Goal: Use online tool/utility: Utilize a website feature to perform a specific function

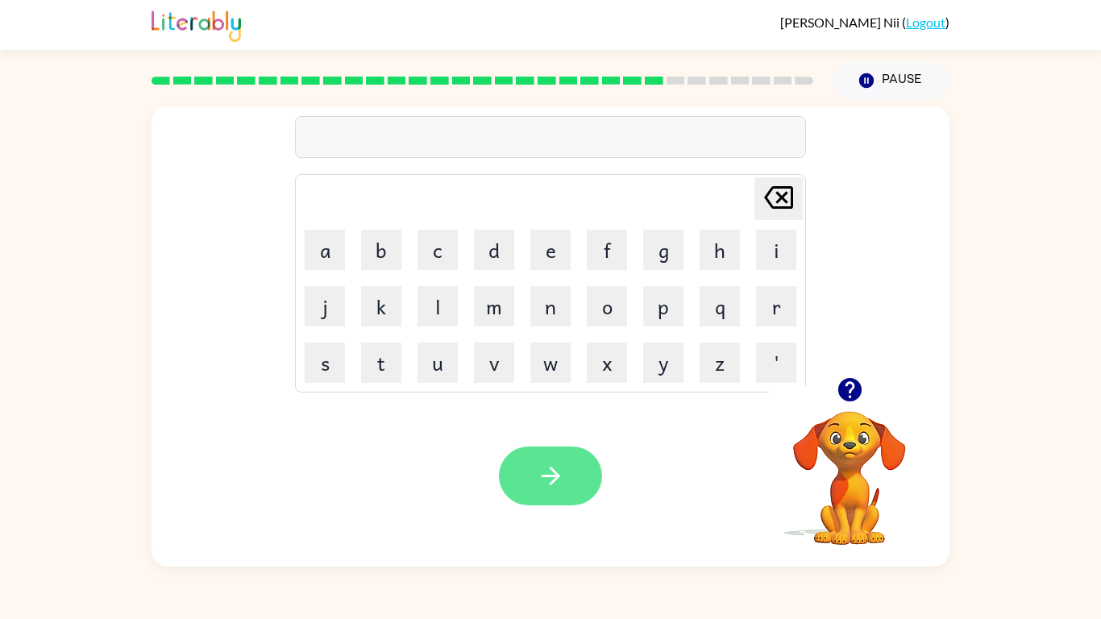
click at [557, 489] on icon "button" at bounding box center [551, 476] width 28 height 28
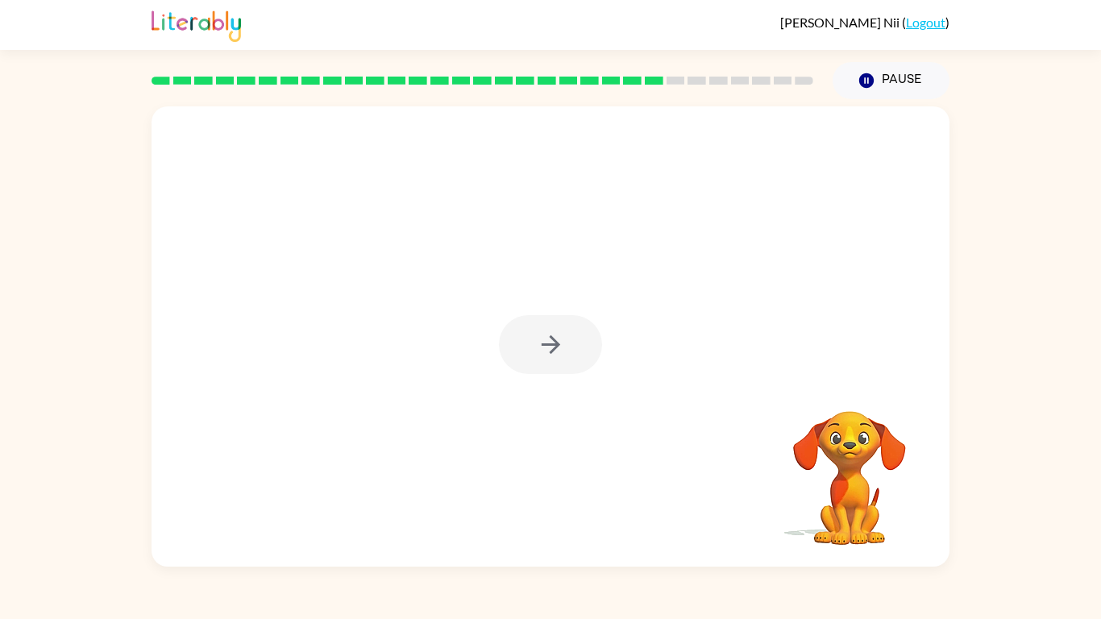
click at [524, 333] on div at bounding box center [550, 344] width 103 height 59
click at [525, 333] on div at bounding box center [550, 344] width 103 height 59
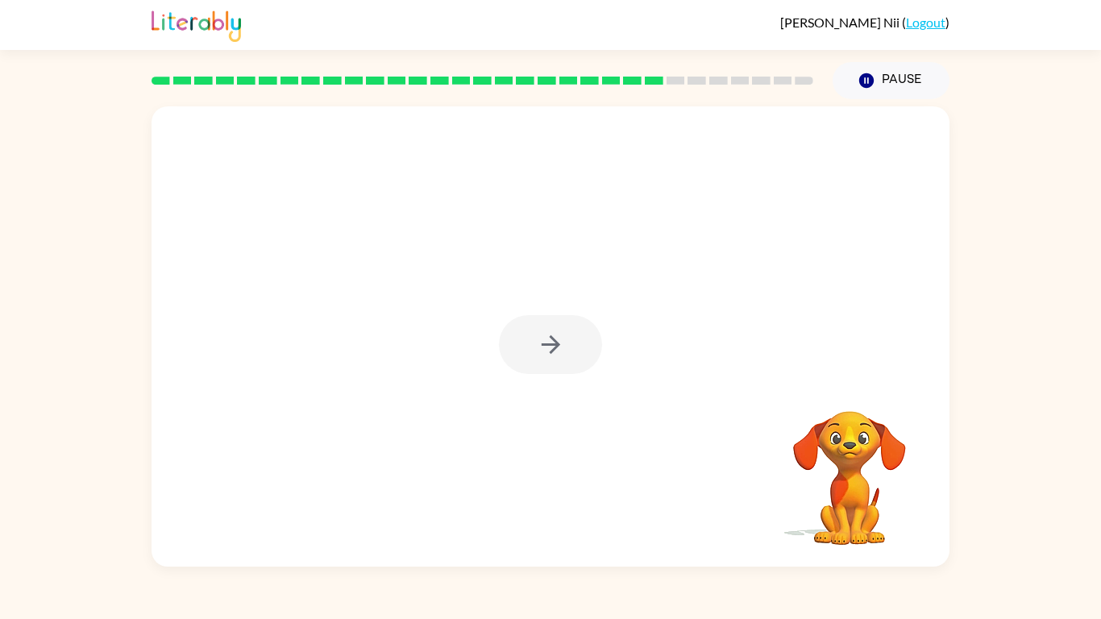
click at [525, 333] on div at bounding box center [550, 344] width 103 height 59
click at [525, 333] on button "button" at bounding box center [550, 344] width 103 height 59
click at [525, 333] on div at bounding box center [550, 241] width 798 height 271
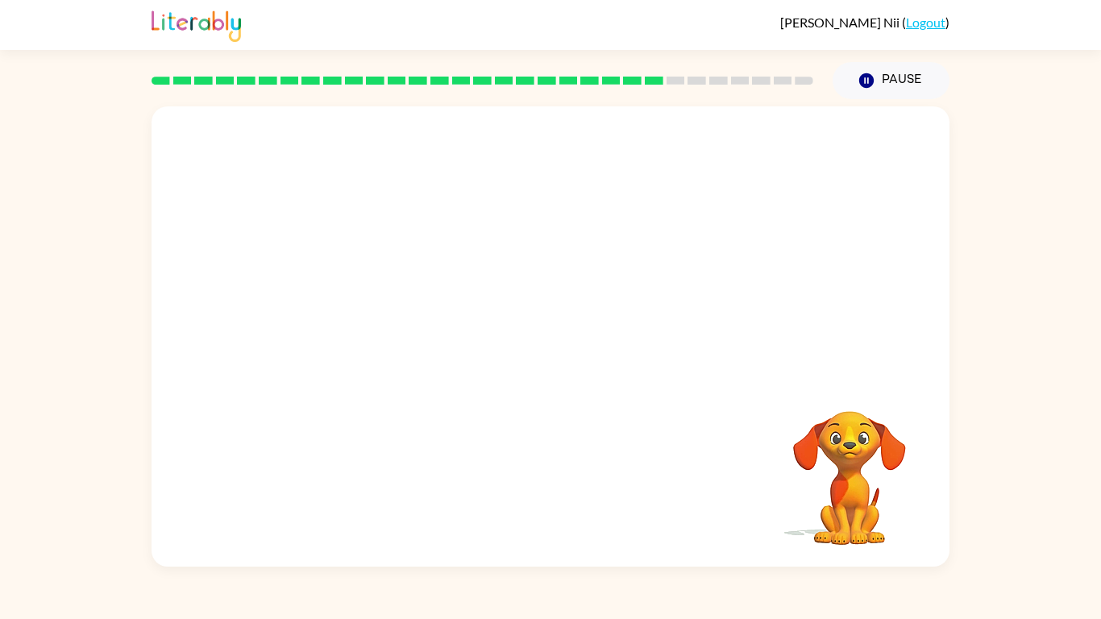
click at [525, 333] on div at bounding box center [550, 241] width 798 height 271
click at [525, 334] on div at bounding box center [550, 241] width 798 height 271
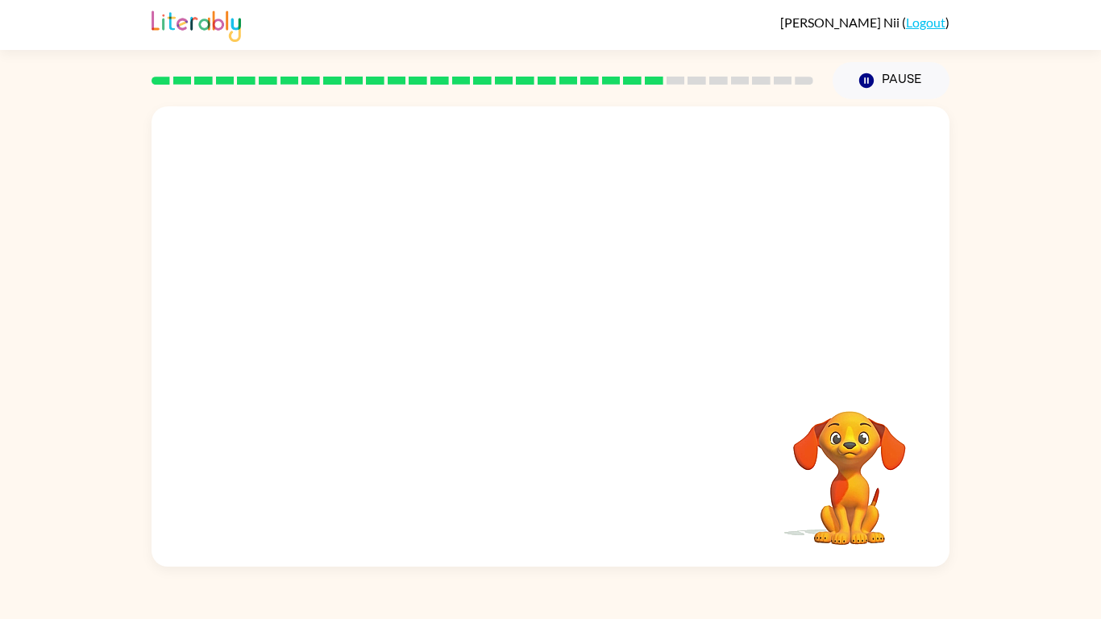
click at [525, 334] on div at bounding box center [550, 241] width 798 height 271
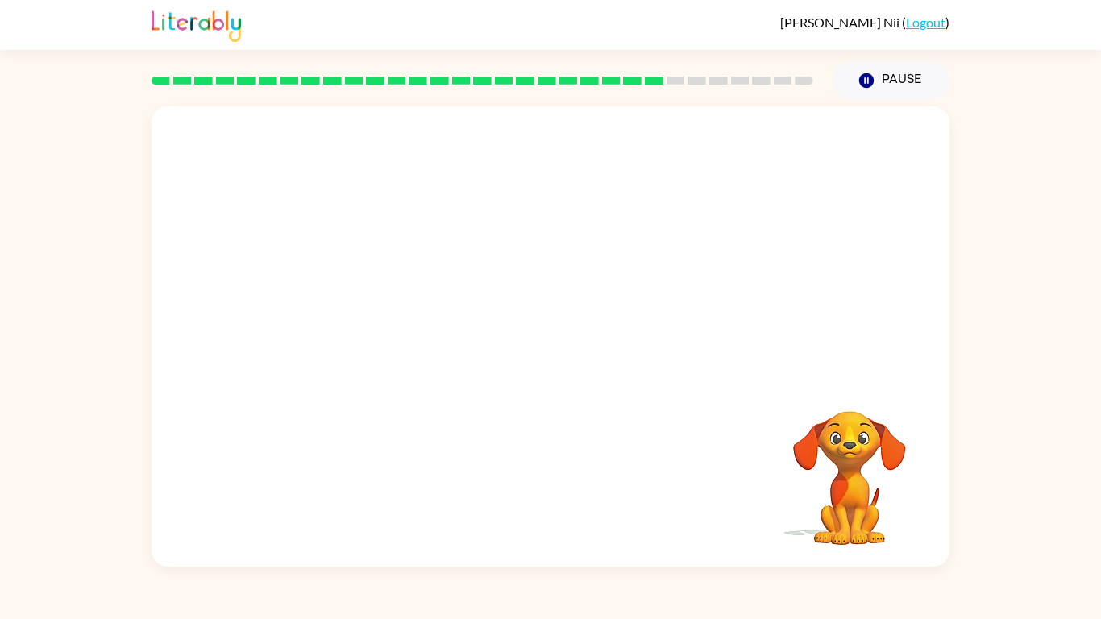
click at [525, 334] on div at bounding box center [550, 241] width 798 height 271
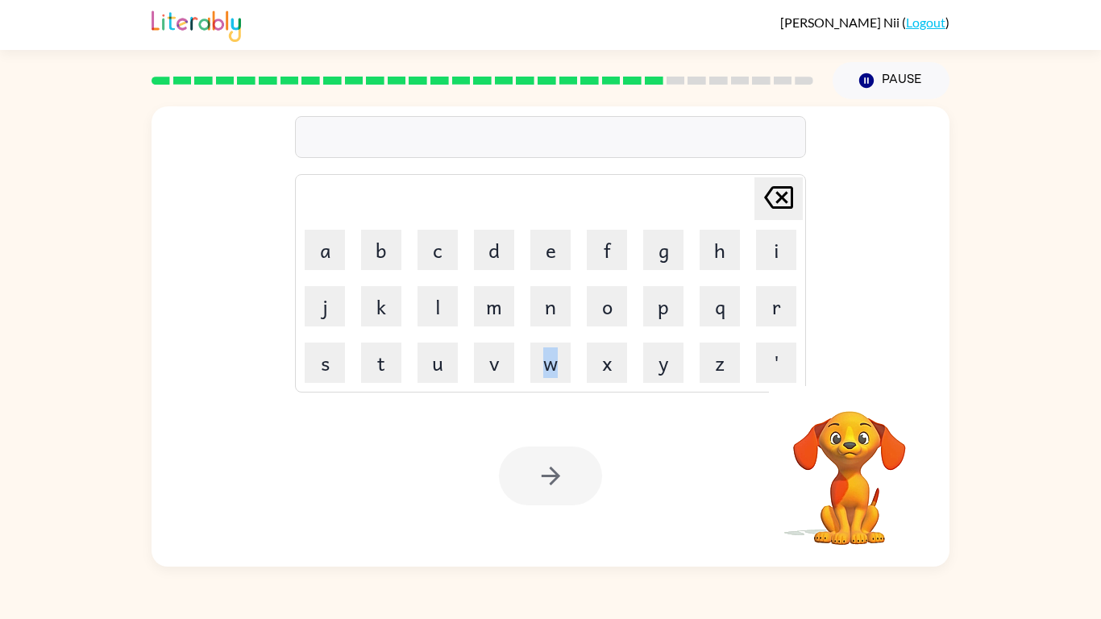
click at [525, 334] on table "[PERSON_NAME] last character input a b c d e f g h i j k l m n o p q r s t u v …" at bounding box center [550, 283] width 509 height 217
click at [515, 325] on div at bounding box center [515, 325] width 0 height 0
click at [525, 334] on body "[PERSON_NAME] ( Logout ) Pause Pause Delete Delete last character input a b c d…" at bounding box center [550, 309] width 1101 height 619
click at [525, 521] on div at bounding box center [550, 619] width 1101 height 0
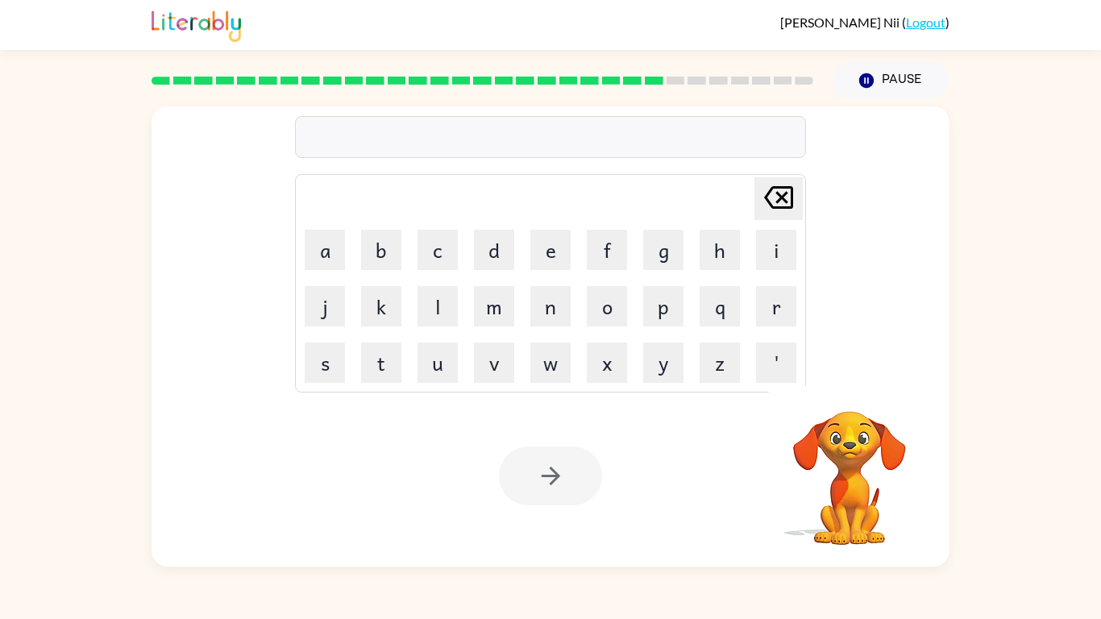
click at [525, 521] on div at bounding box center [550, 619] width 1101 height 0
click at [531, 460] on div at bounding box center [550, 475] width 103 height 59
